Goal: Information Seeking & Learning: Learn about a topic

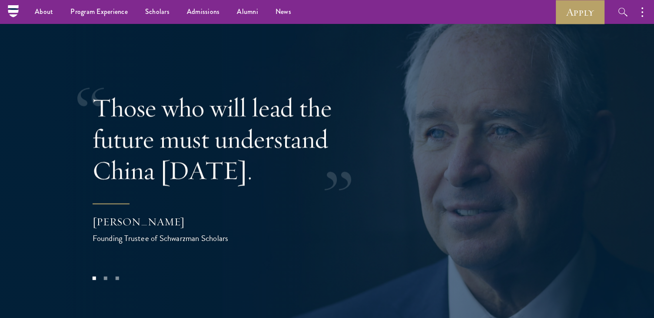
scroll to position [1560, 0]
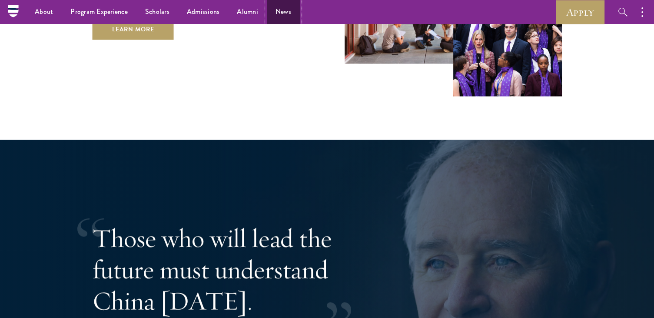
click at [285, 12] on link "News" at bounding box center [283, 12] width 33 height 24
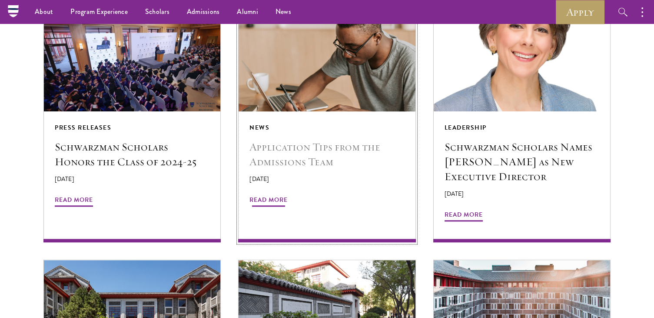
scroll to position [739, 0]
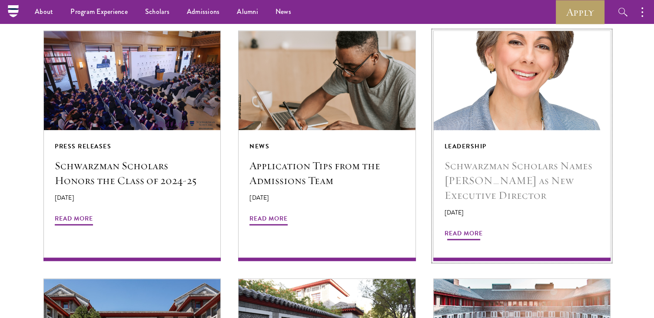
drag, startPoint x: 475, startPoint y: 217, endPoint x: 464, endPoint y: 217, distance: 10.9
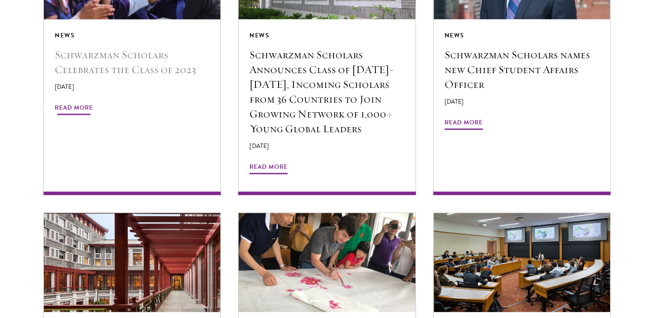
scroll to position [1609, 0]
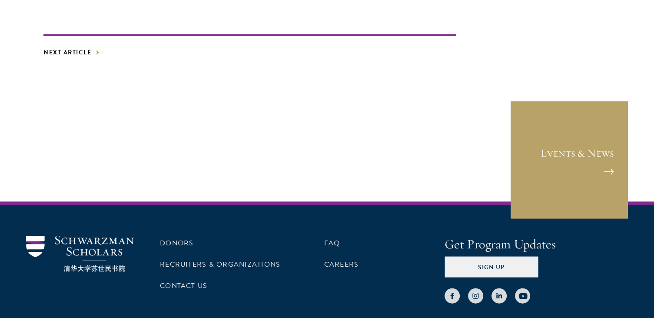
scroll to position [5088, 0]
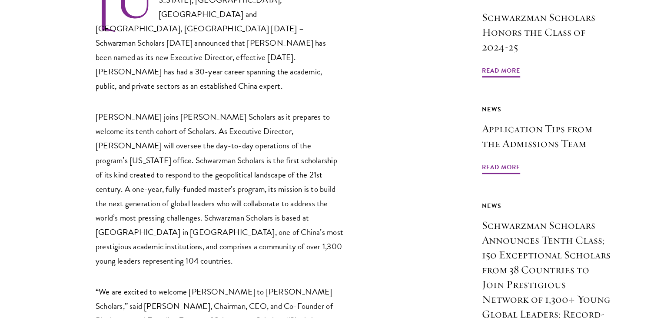
scroll to position [391, 0]
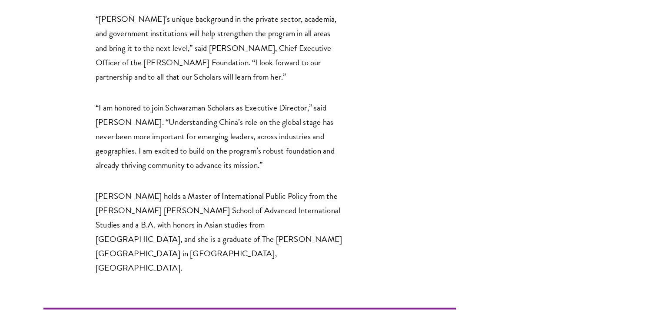
scroll to position [1044, 0]
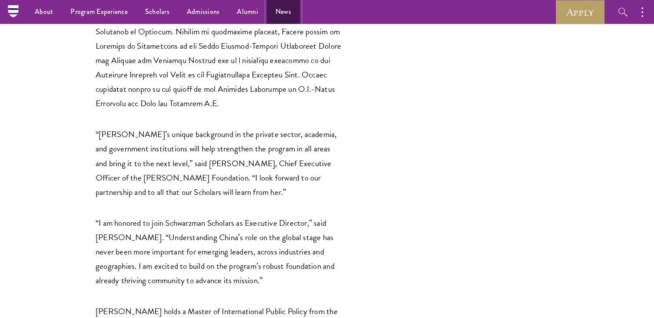
click at [282, 15] on link "News" at bounding box center [283, 12] width 33 height 24
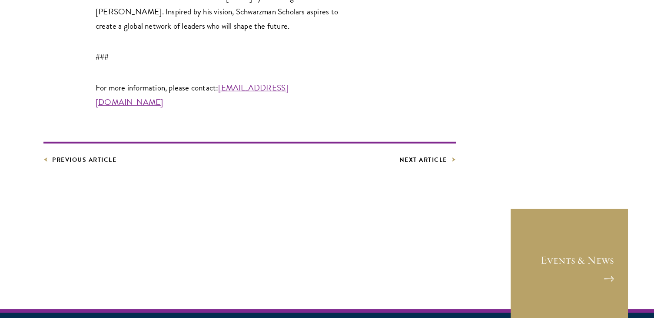
scroll to position [2478, 0]
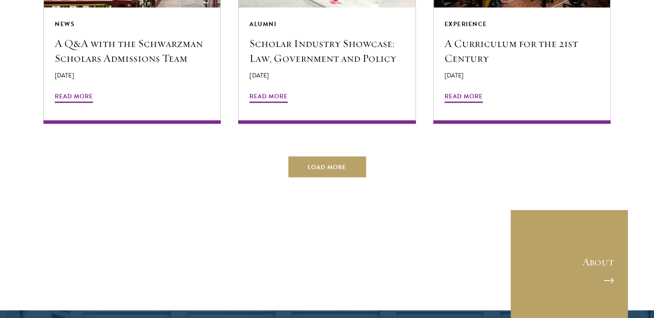
scroll to position [1739, 0]
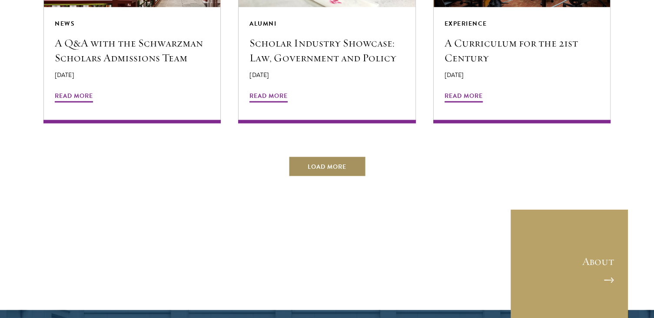
click at [325, 156] on button "Load More" at bounding box center [327, 166] width 78 height 21
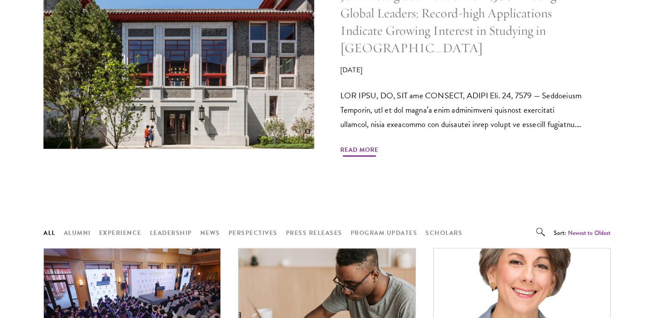
scroll to position [652, 0]
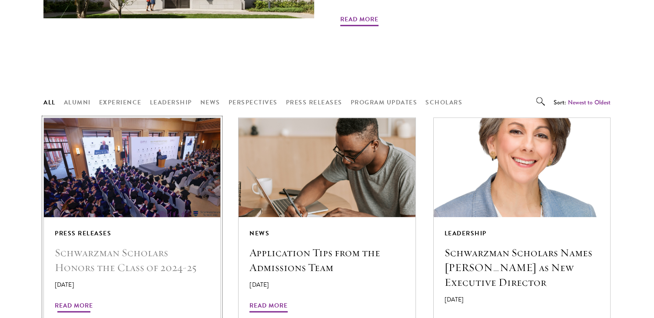
click at [155, 250] on h5 "Schwarzman Scholars Honors the Class of 2024-25" at bounding box center [132, 260] width 155 height 30
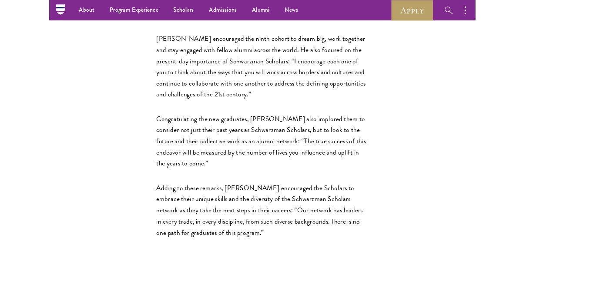
scroll to position [637, 0]
